Goal: Information Seeking & Learning: Learn about a topic

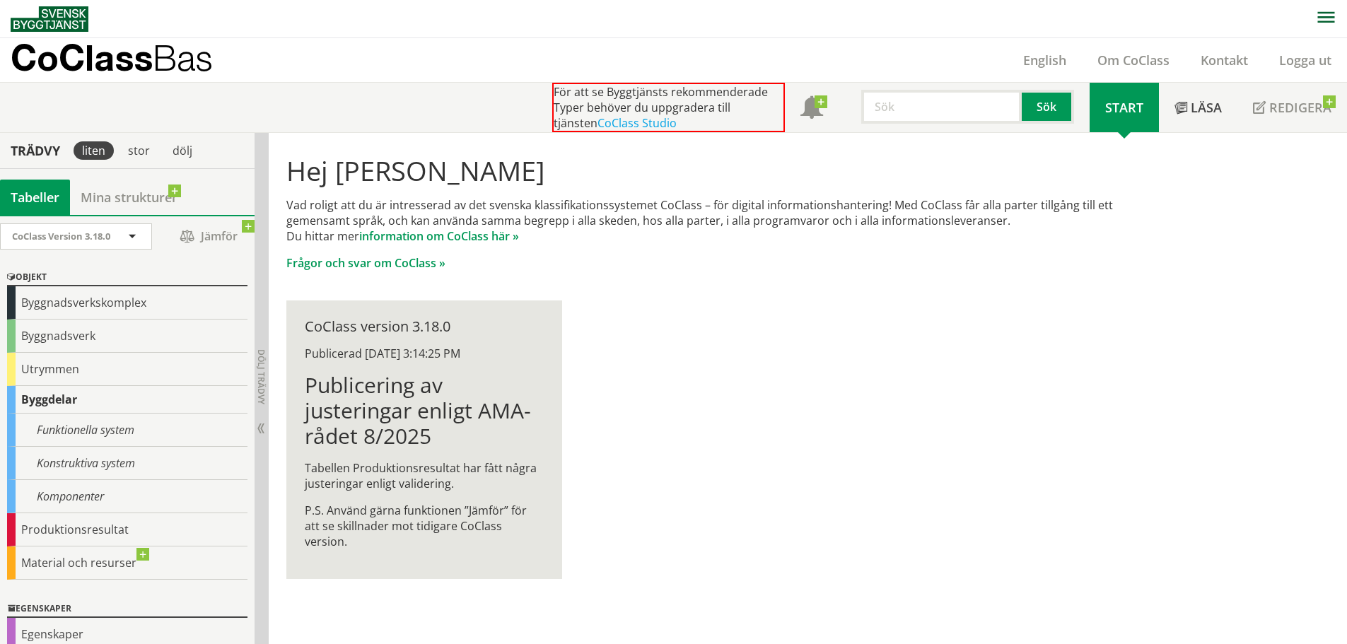
click at [896, 114] on input "text" at bounding box center [941, 107] width 160 height 34
type input "berg"
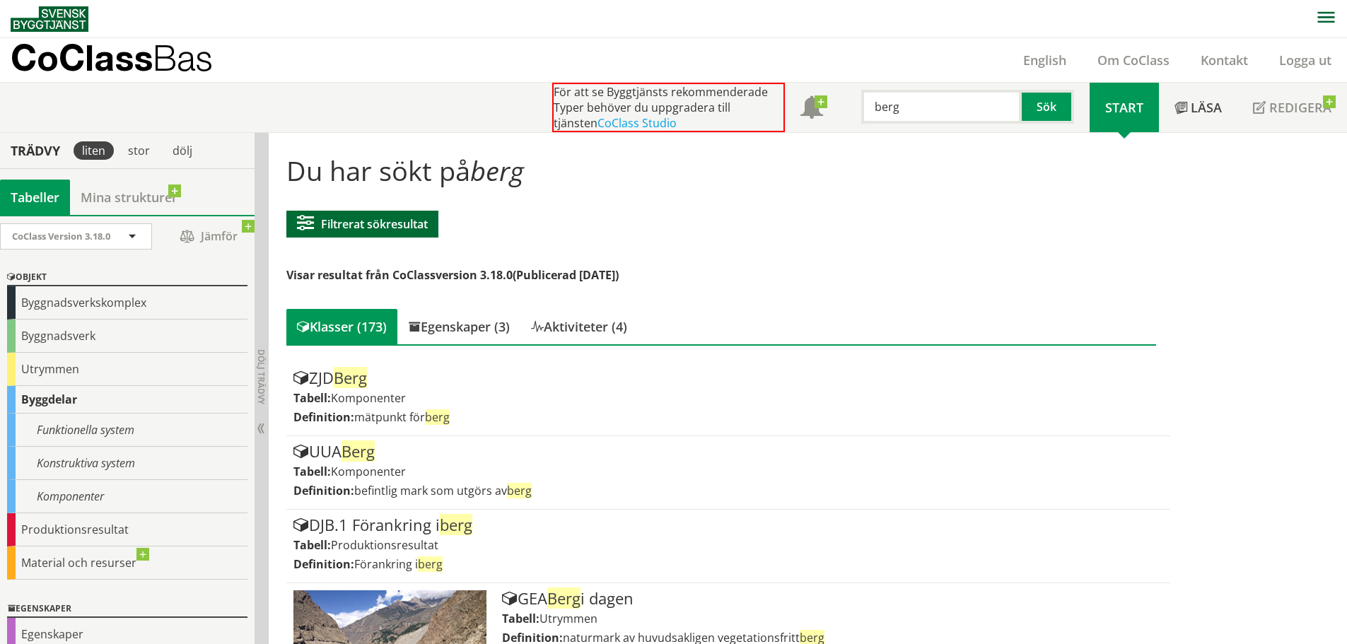
click at [389, 234] on button "Filtrerat sökresultat" at bounding box center [362, 224] width 152 height 27
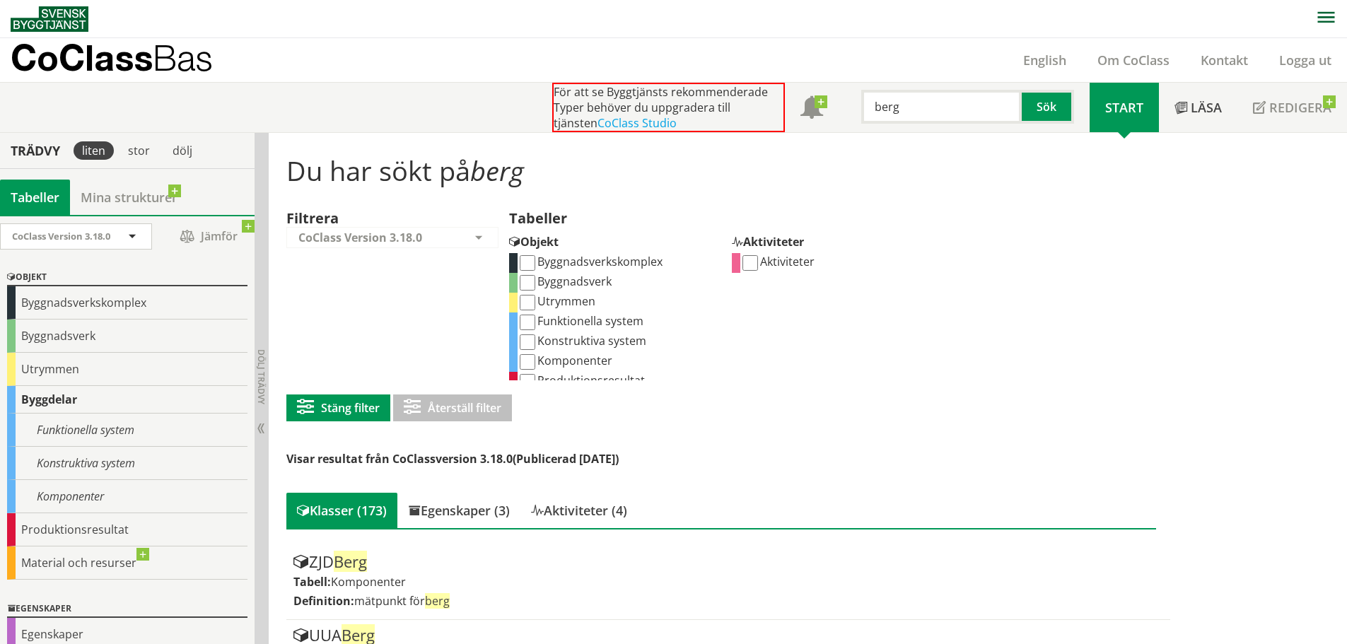
click at [528, 321] on input "Funktionella system" at bounding box center [528, 323] width 16 height 16
checkbox input "true"
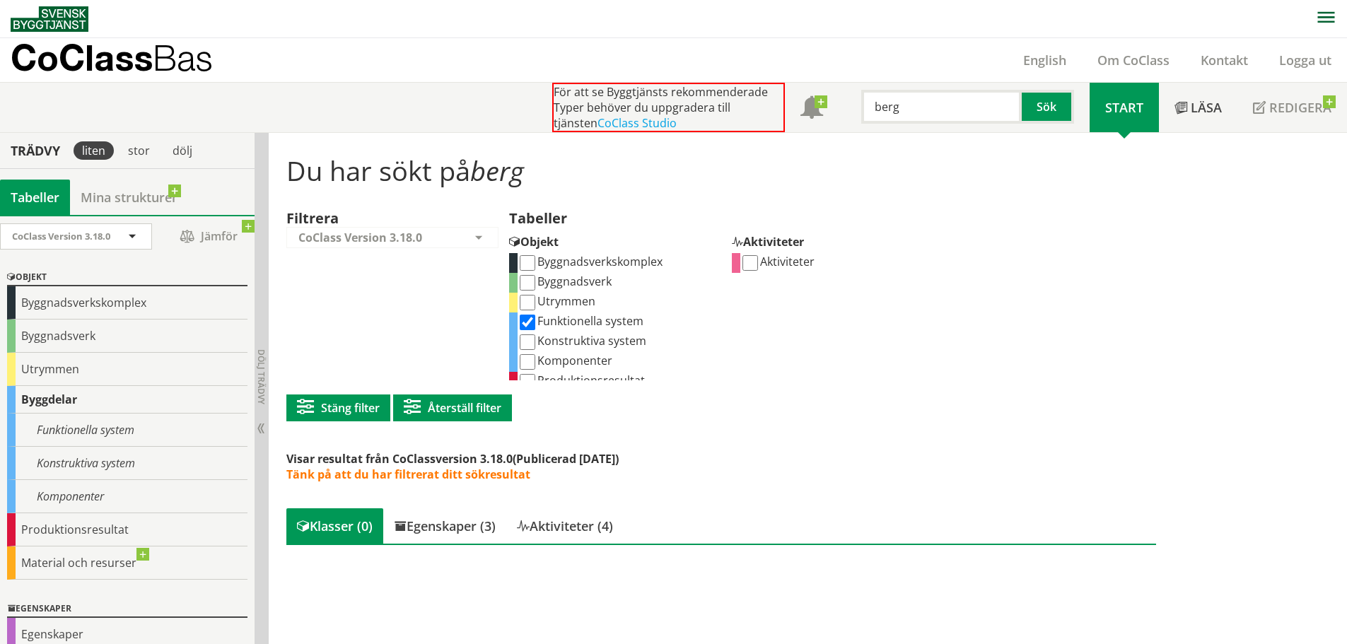
scroll to position [1, 0]
click at [528, 348] on input "Konstruktiva system" at bounding box center [528, 342] width 16 height 16
checkbox input "true"
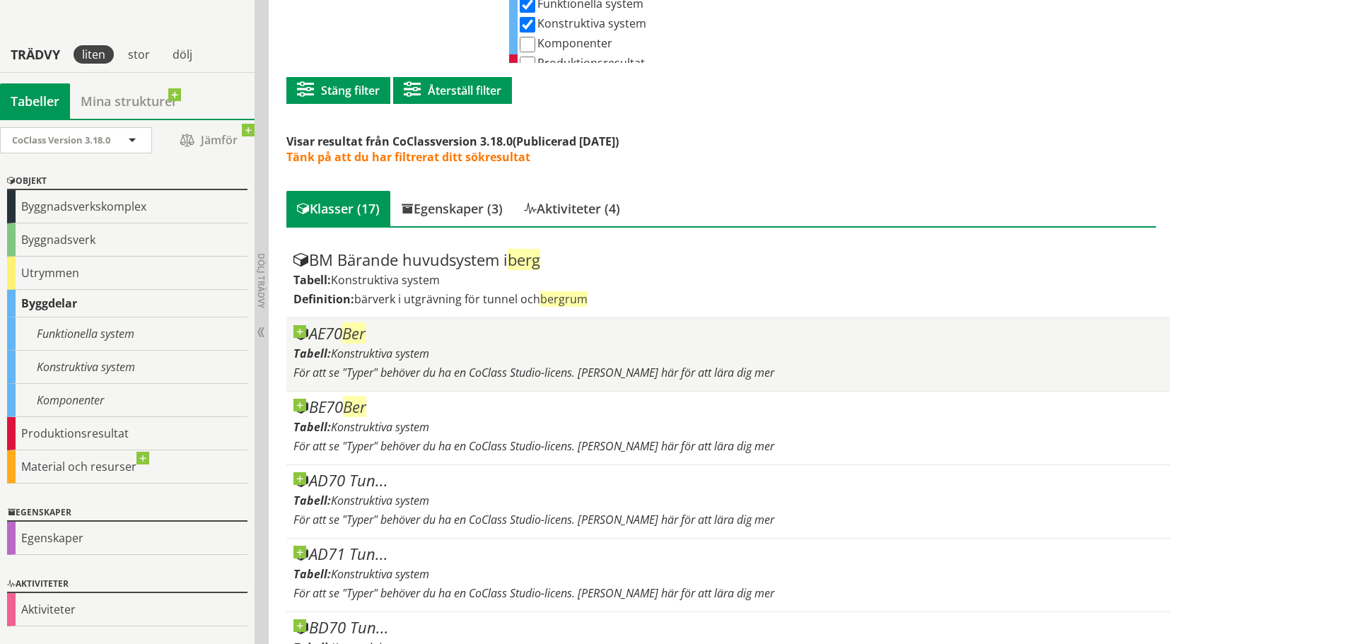
scroll to position [283, 0]
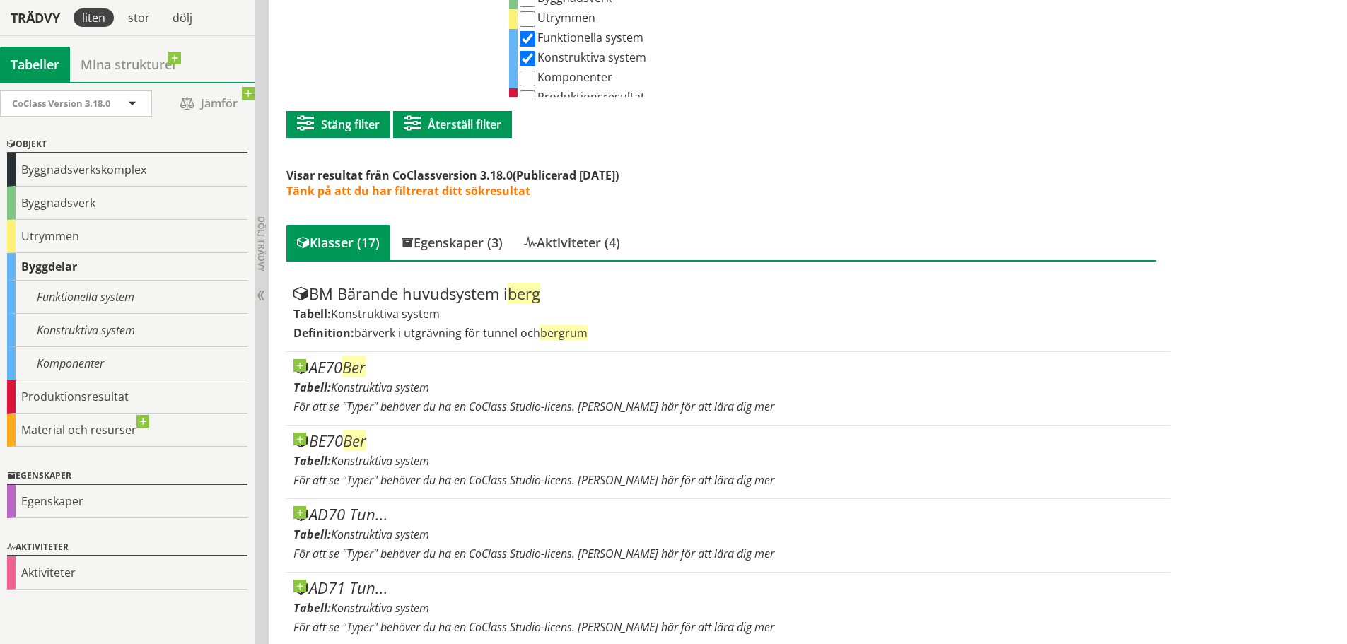
click at [531, 62] on input "Konstruktiva system" at bounding box center [528, 59] width 16 height 16
checkbox input "false"
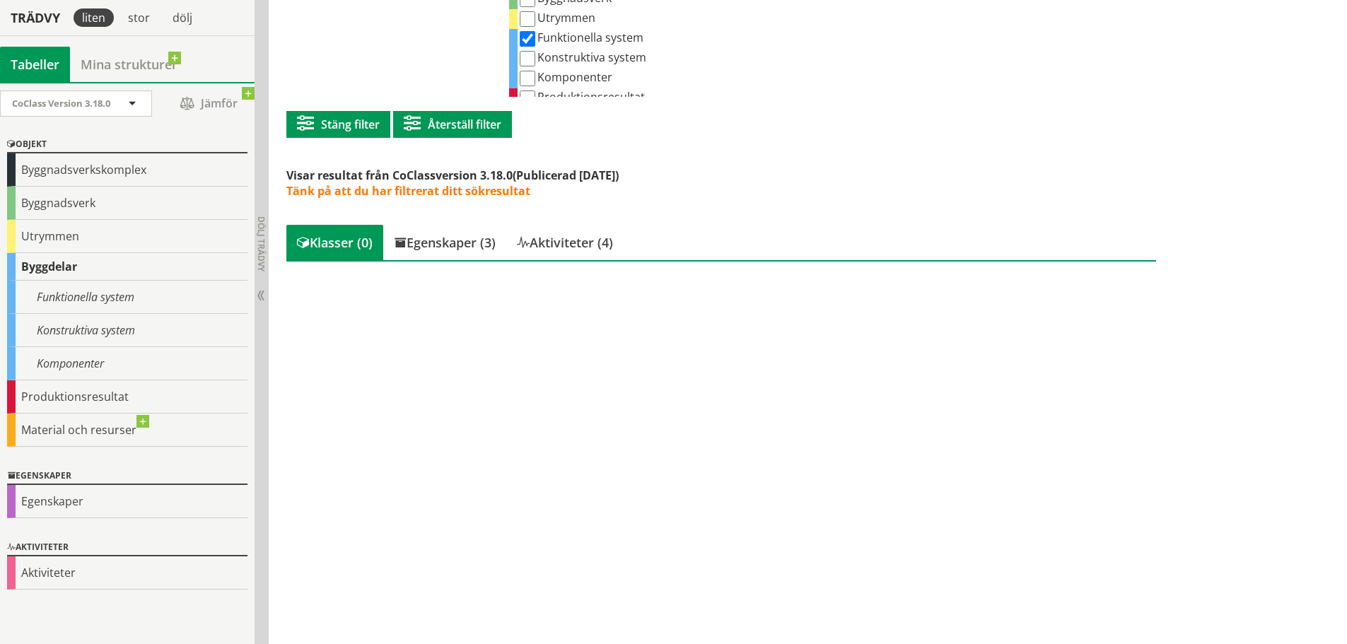
click at [526, 79] on input "Komponenter" at bounding box center [528, 79] width 16 height 16
checkbox input "true"
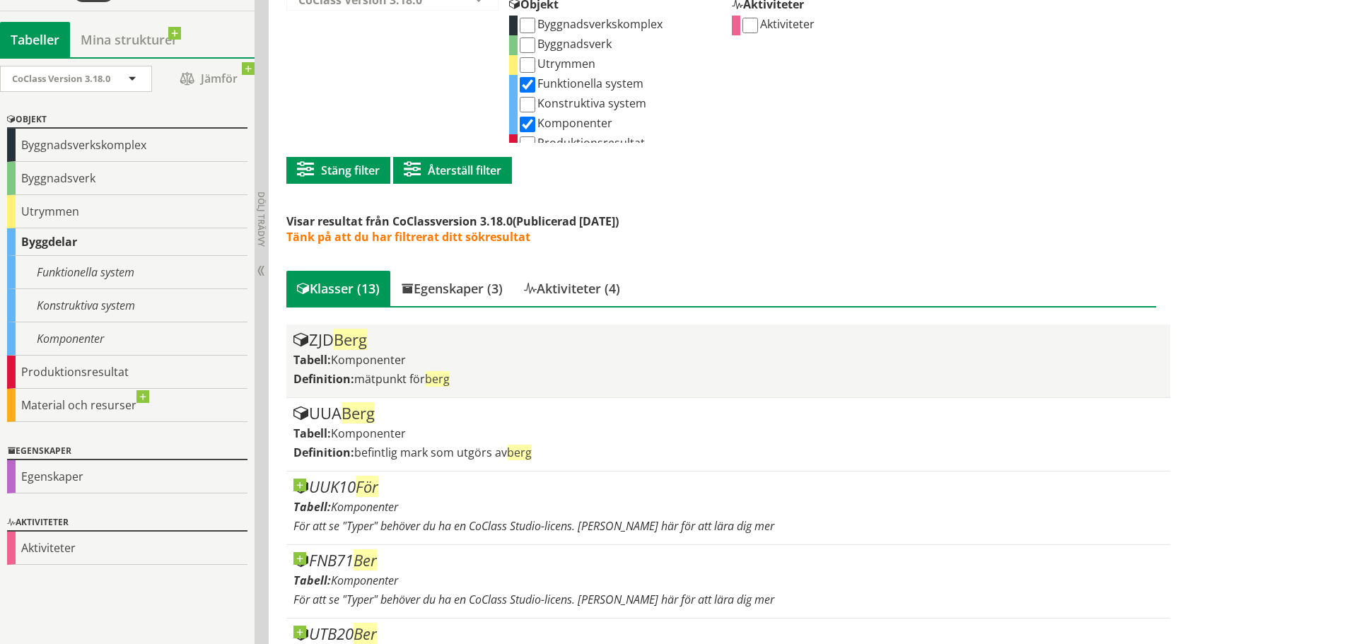
scroll to position [213, 0]
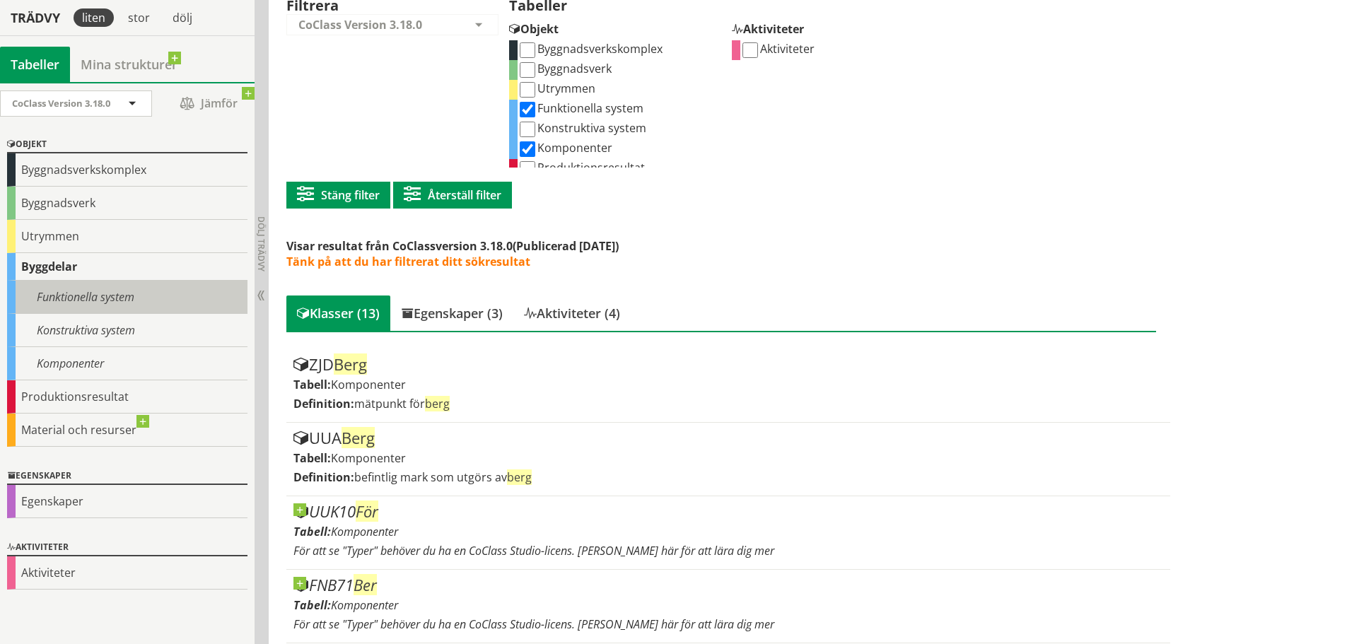
click at [129, 304] on div "Funktionella system" at bounding box center [127, 297] width 240 height 33
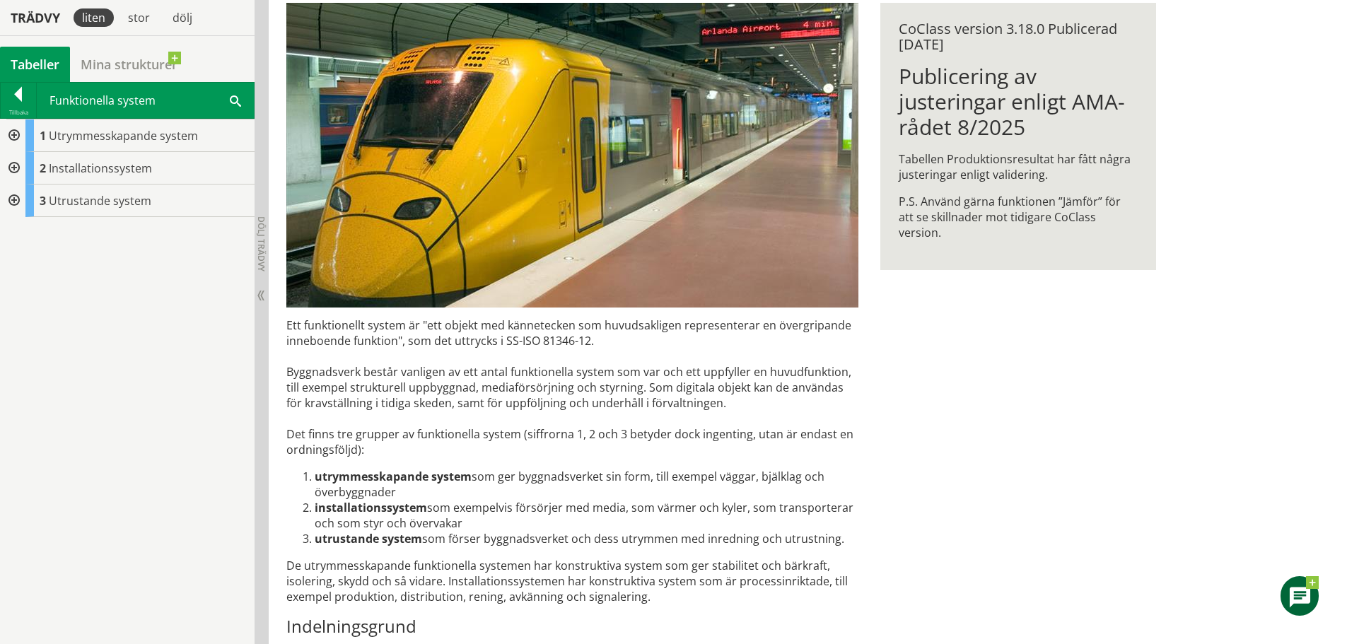
click at [18, 134] on div at bounding box center [12, 135] width 25 height 33
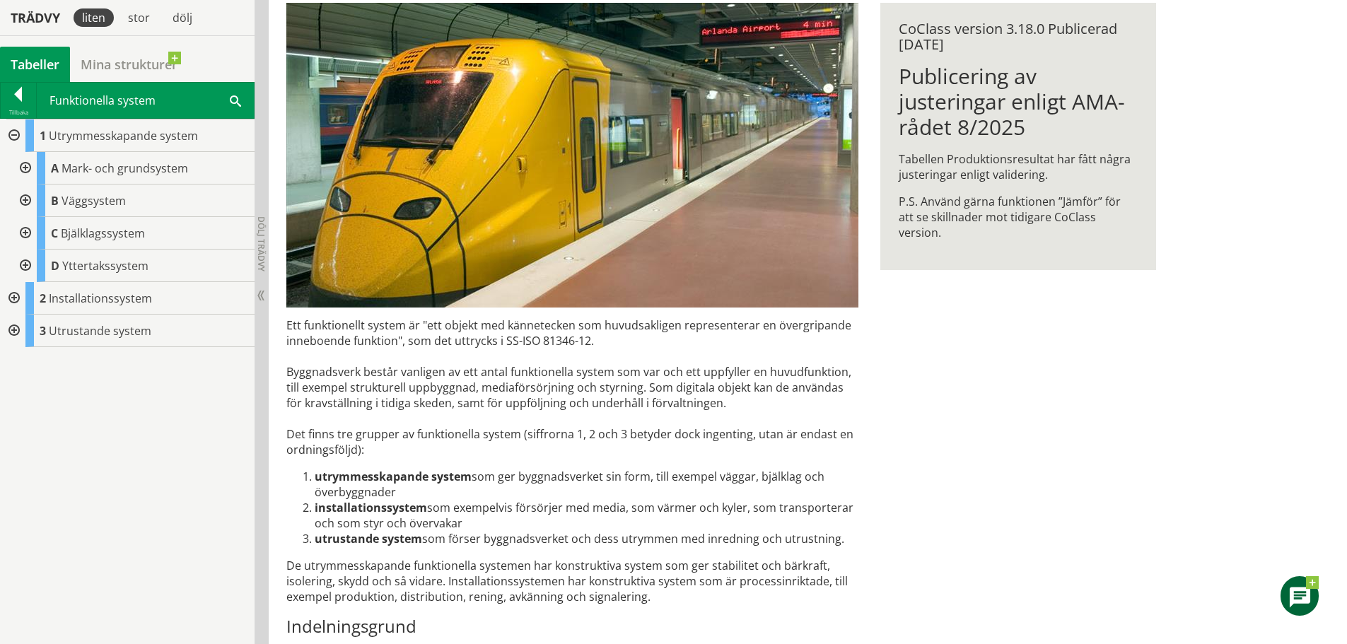
click at [23, 169] on div at bounding box center [23, 168] width 25 height 33
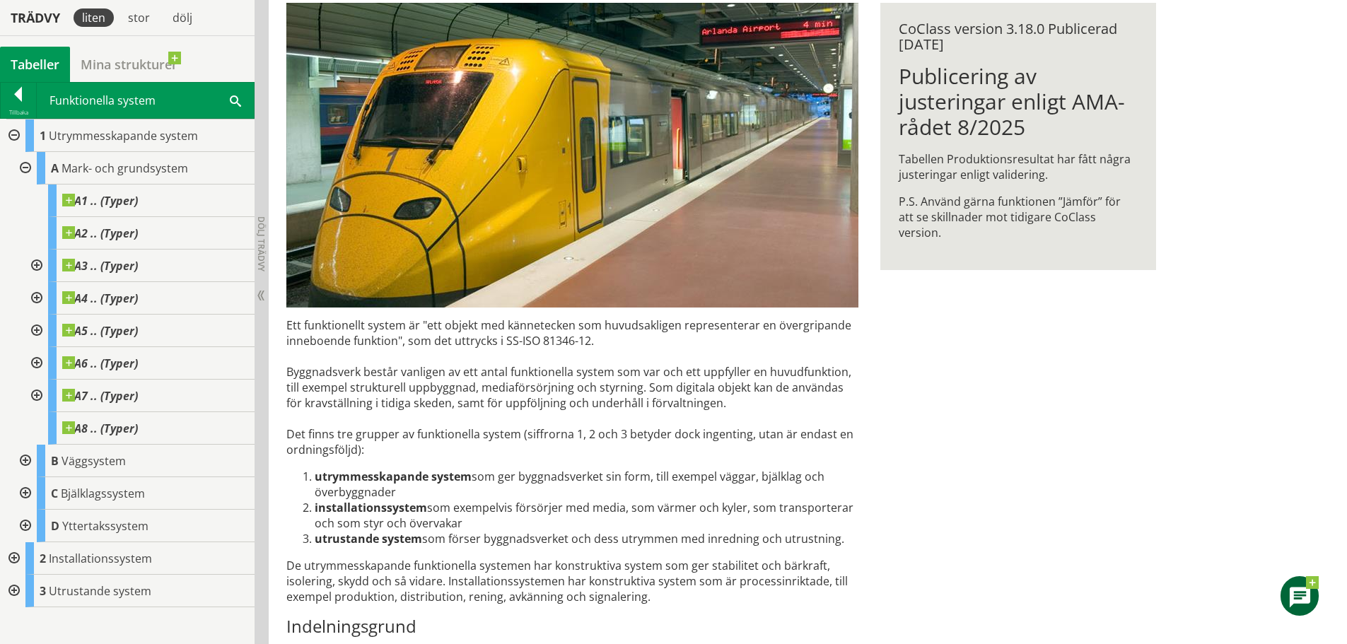
click at [13, 587] on div at bounding box center [12, 591] width 25 height 33
click at [15, 99] on div at bounding box center [18, 97] width 35 height 20
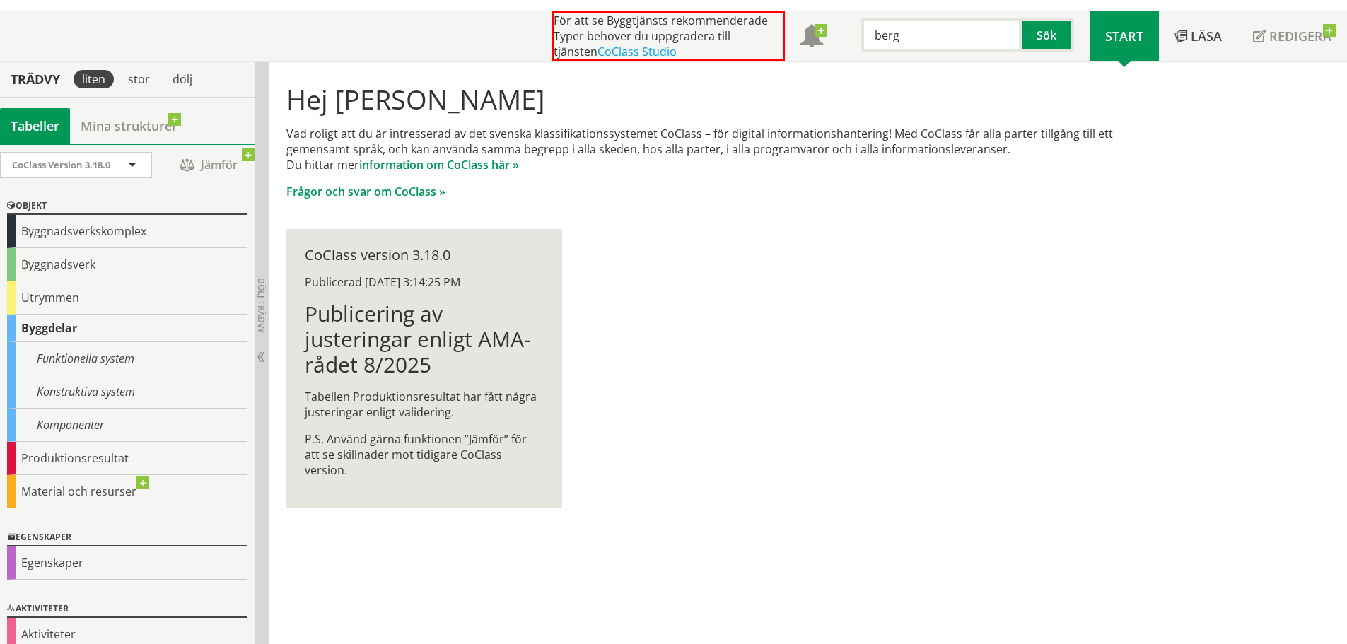
scroll to position [18, 0]
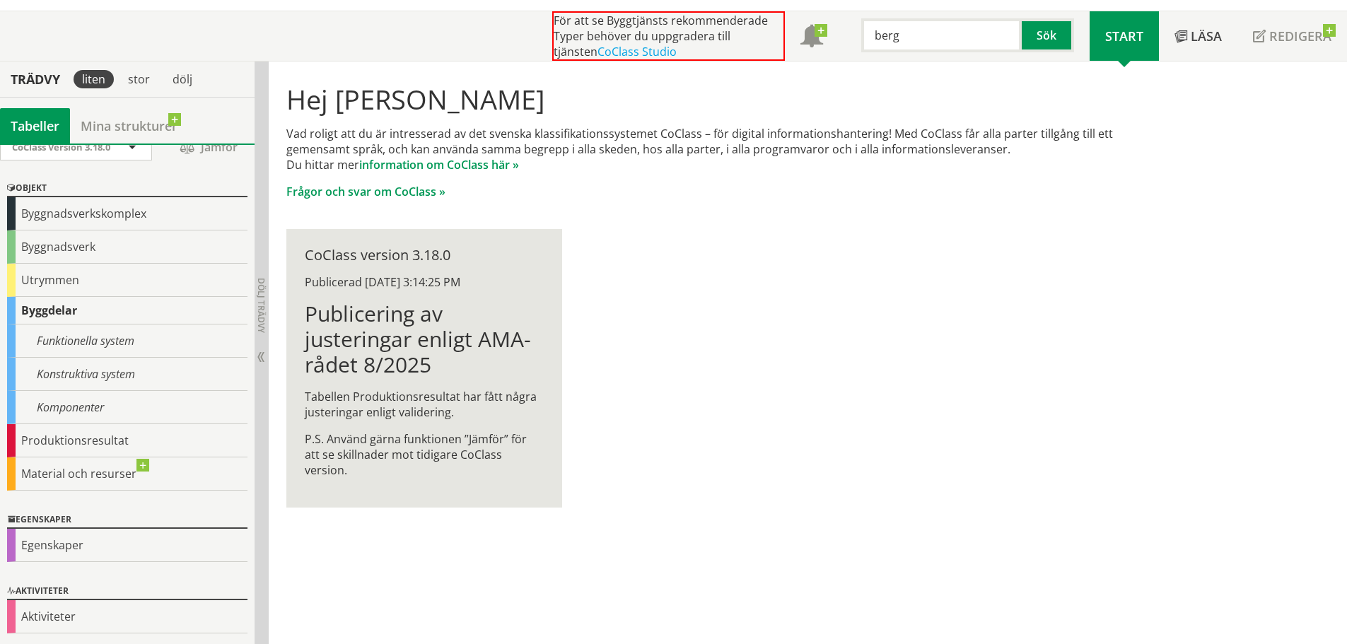
drag, startPoint x: 915, startPoint y: 34, endPoint x: 844, endPoint y: 43, distance: 72.0
click at [844, 43] on div "berg Sök" at bounding box center [963, 31] width 251 height 41
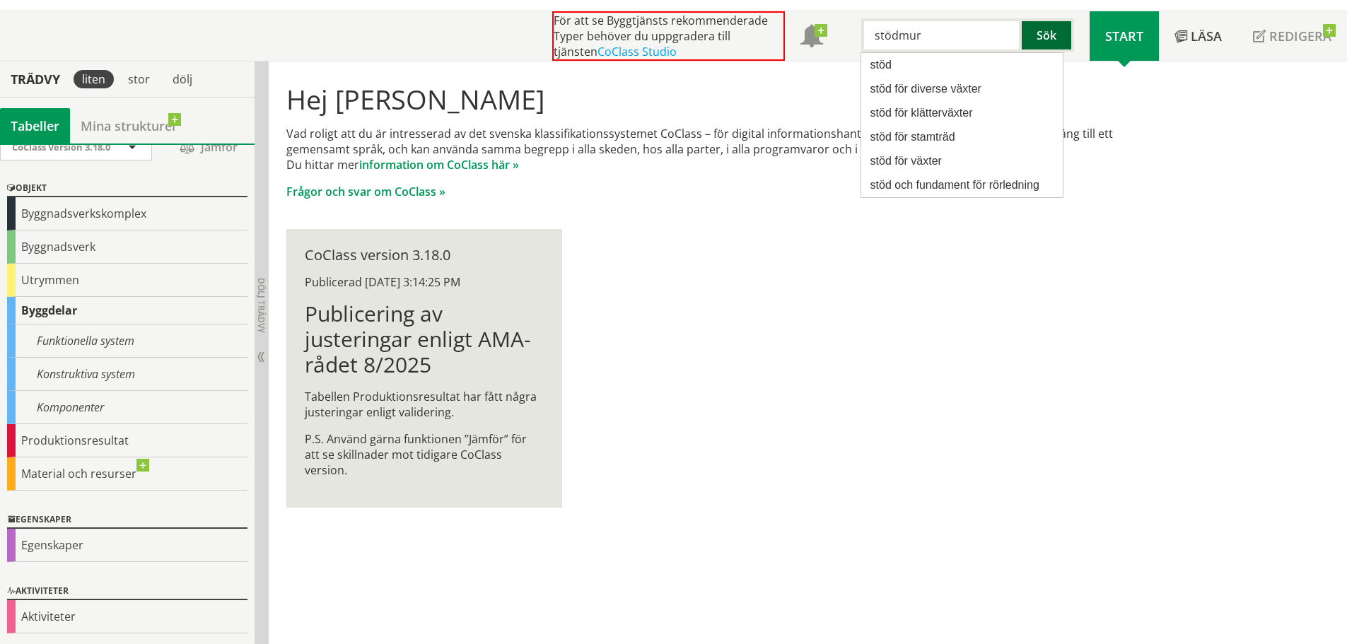
type input "stödmur"
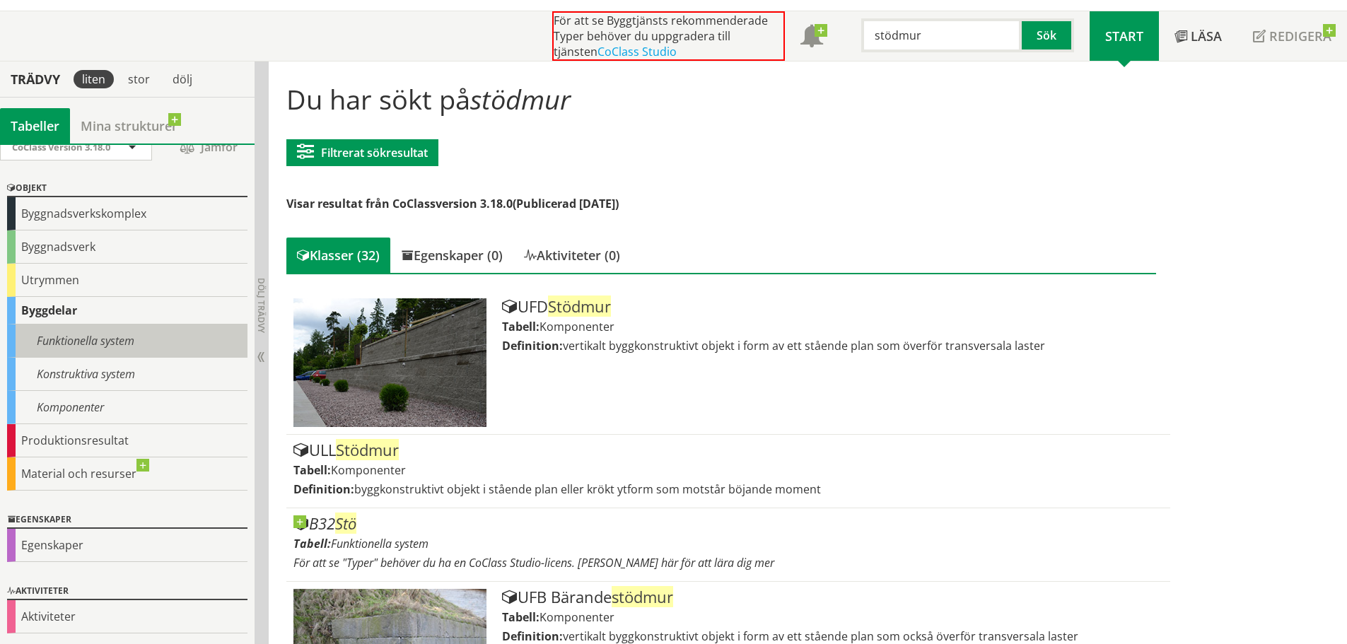
drag, startPoint x: 51, startPoint y: 349, endPoint x: 35, endPoint y: 339, distance: 19.0
click at [35, 339] on div "Funktionella system" at bounding box center [127, 340] width 240 height 33
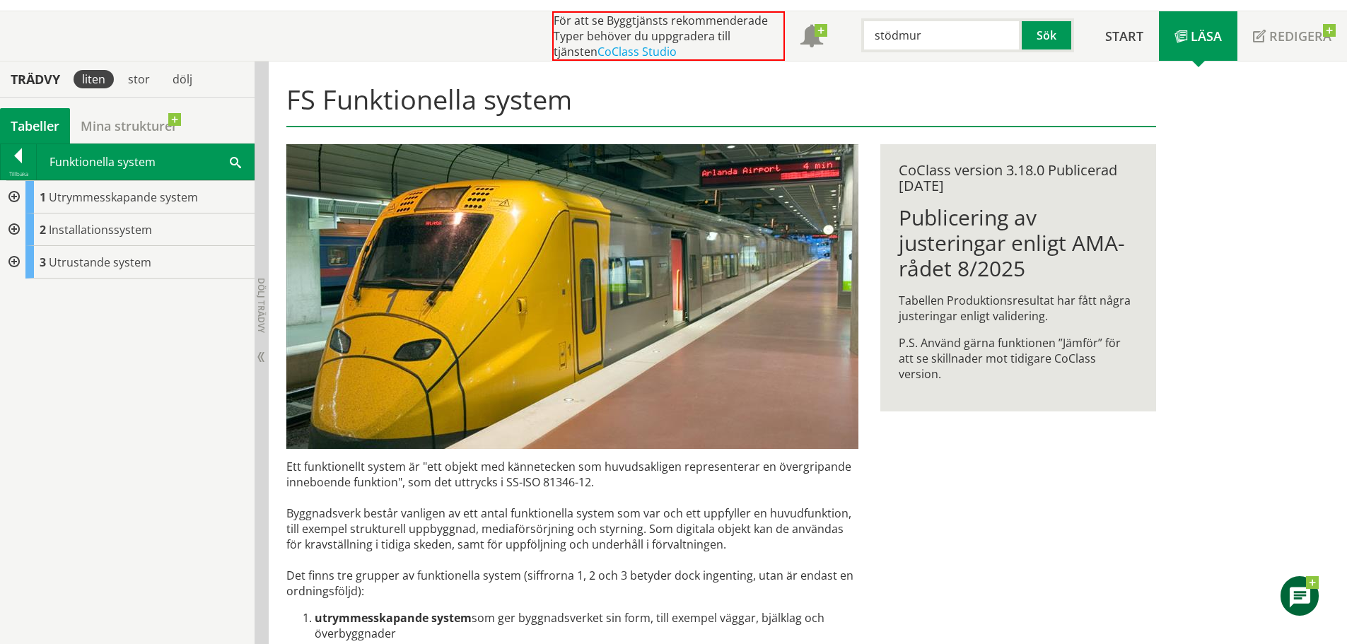
click at [13, 199] on div at bounding box center [12, 197] width 25 height 33
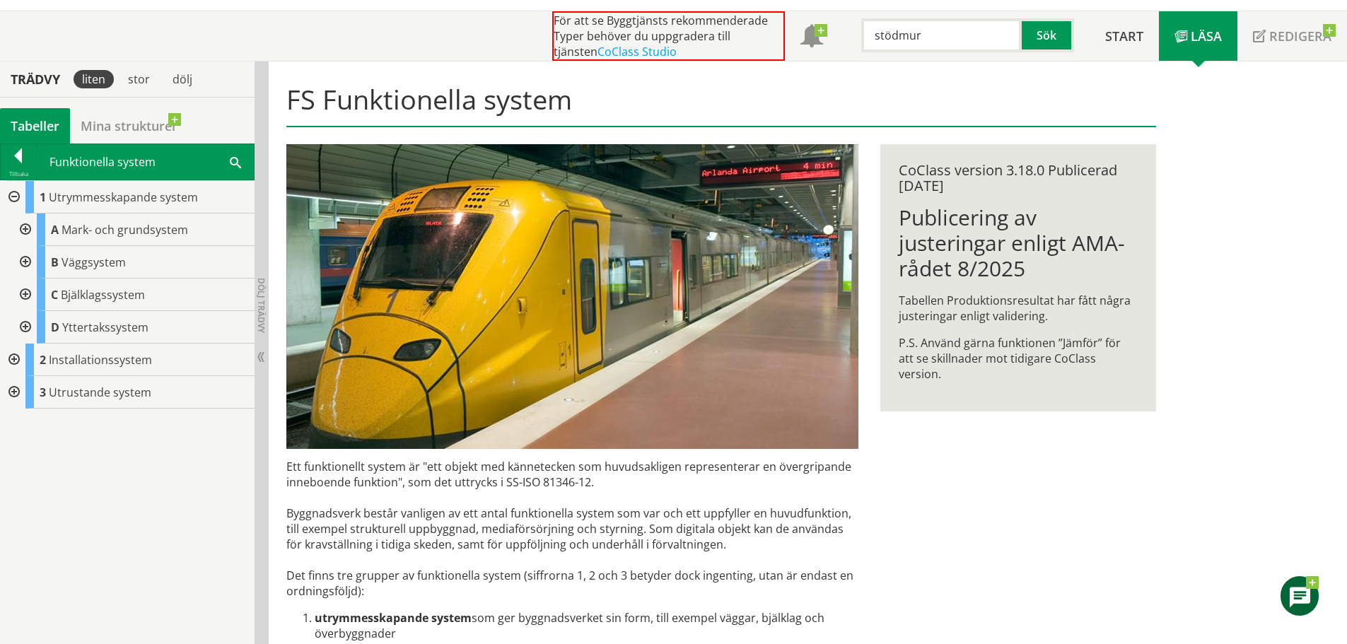
click at [22, 228] on div at bounding box center [23, 229] width 25 height 33
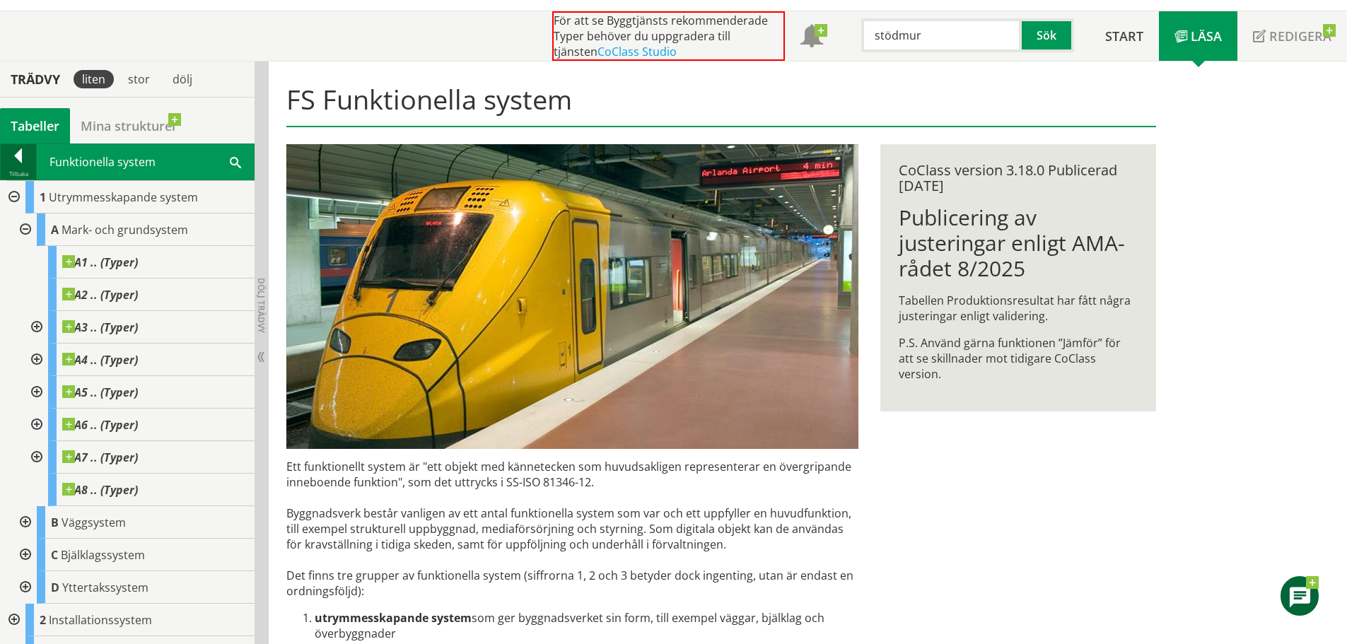
click at [19, 158] on div at bounding box center [18, 158] width 35 height 20
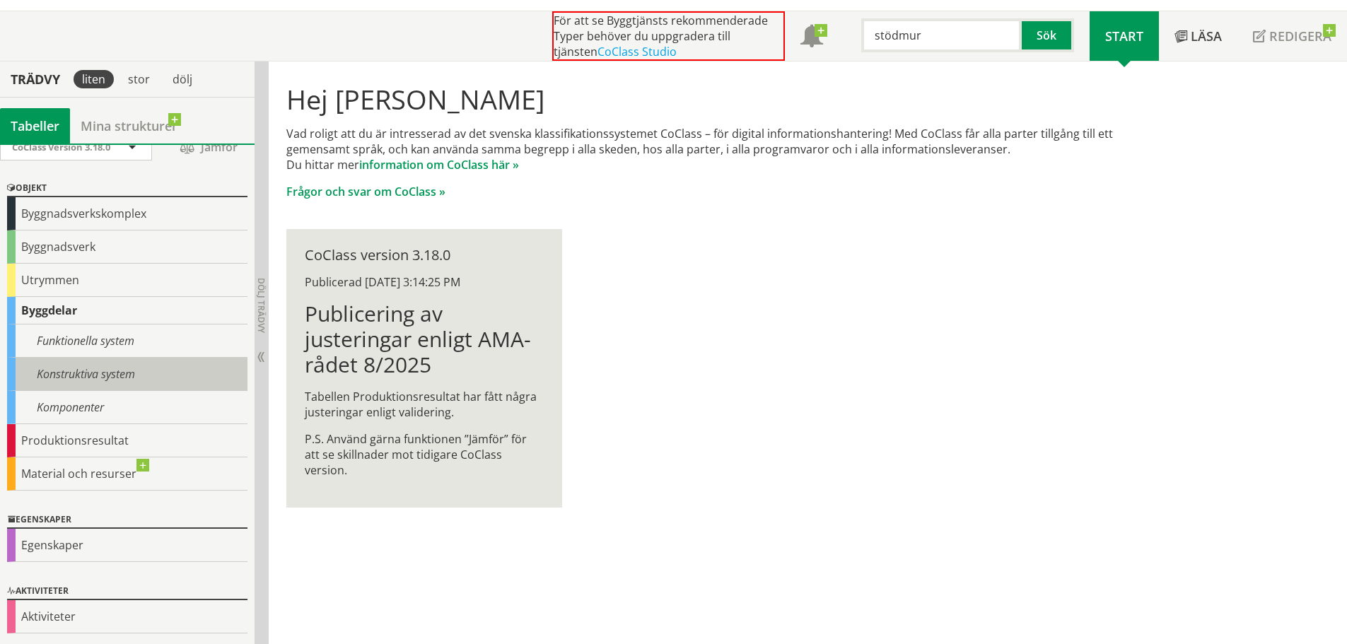
click at [45, 364] on div "Konstruktiva system" at bounding box center [127, 374] width 240 height 33
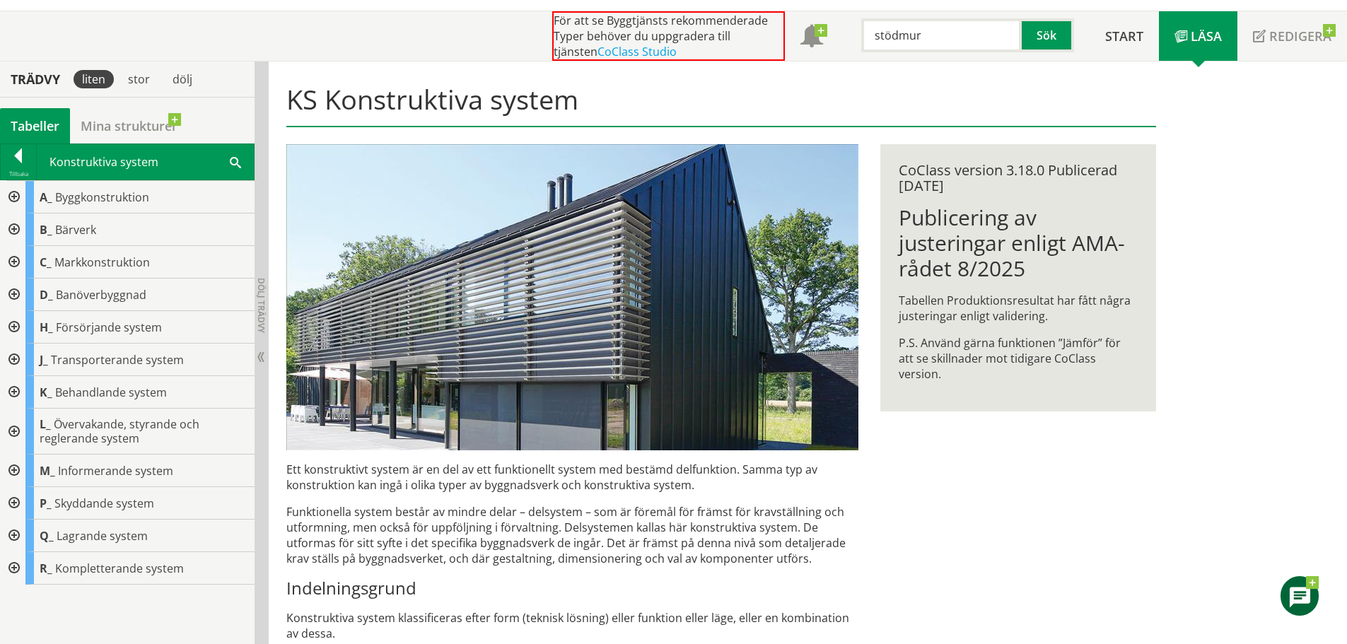
click at [15, 263] on div at bounding box center [12, 262] width 25 height 33
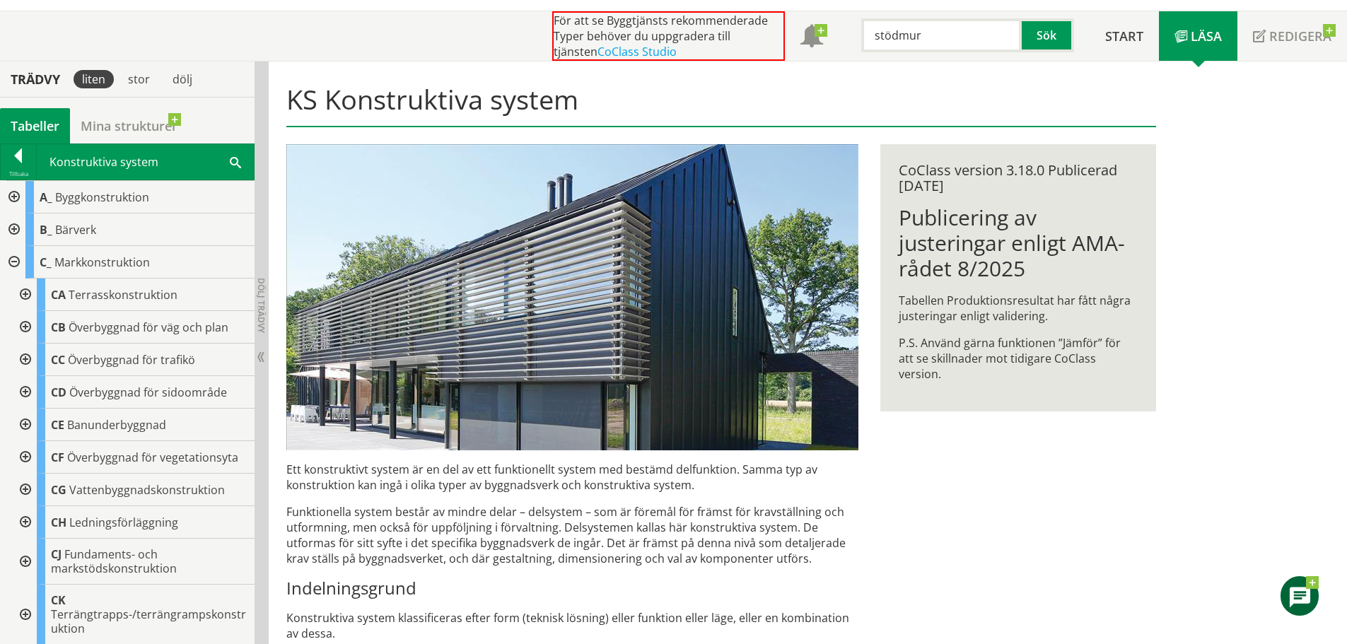
click at [18, 293] on div at bounding box center [23, 295] width 25 height 33
